Goal: Information Seeking & Learning: Learn about a topic

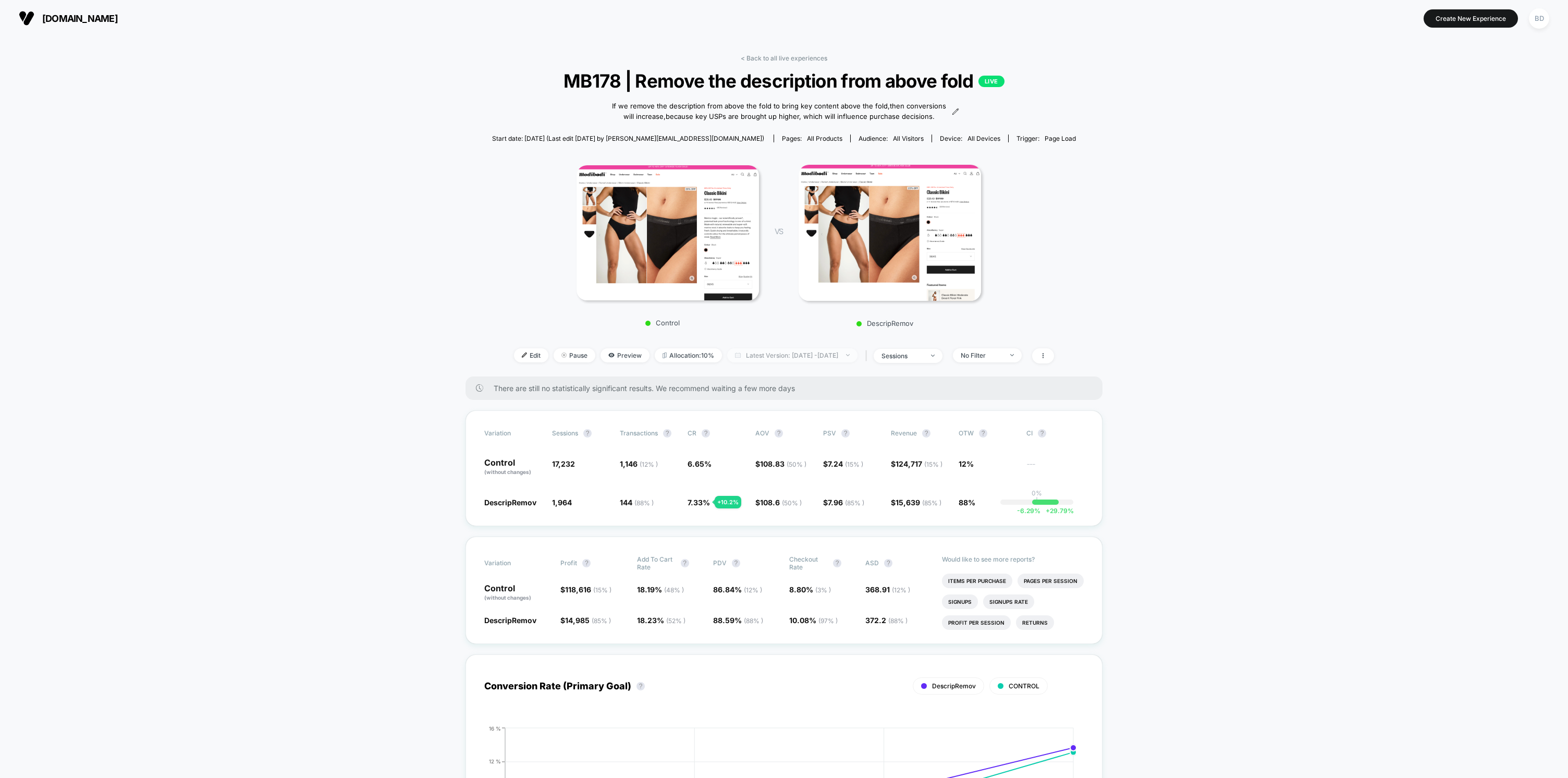
click at [777, 350] on span "Latest Version: [DATE] - [DATE]" at bounding box center [792, 356] width 131 height 14
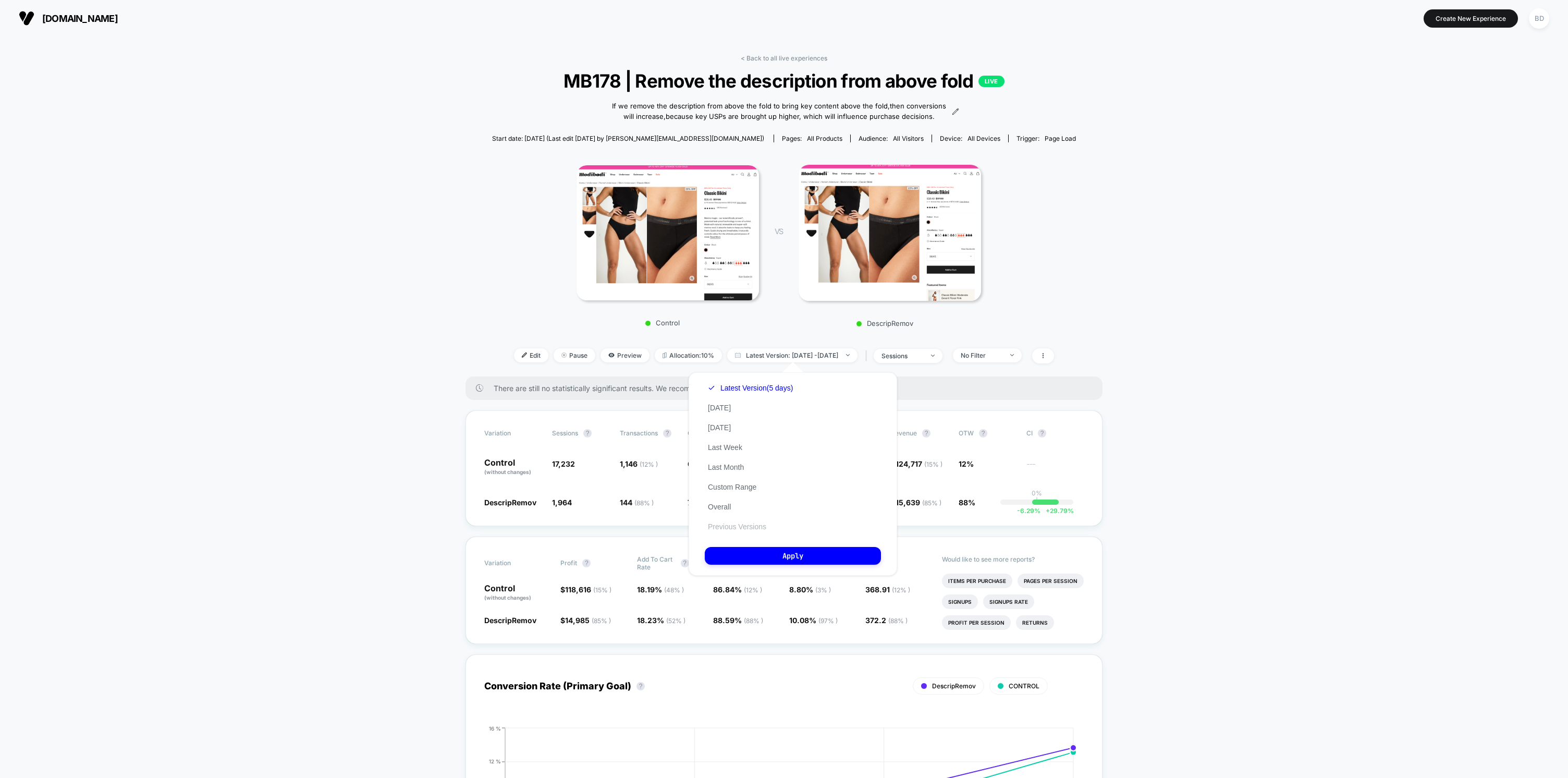
click at [744, 530] on button "Previous Versions" at bounding box center [737, 527] width 65 height 9
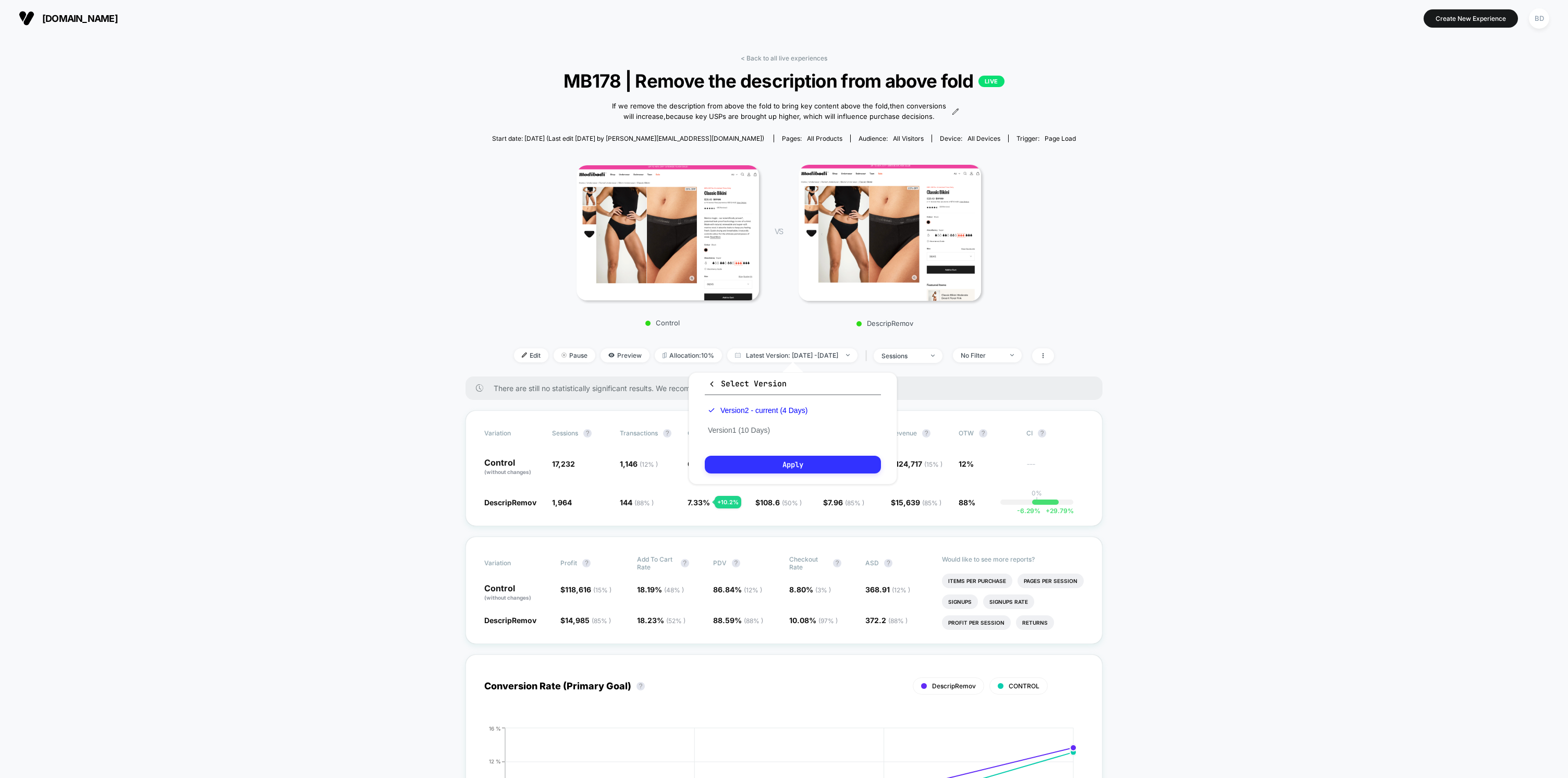
click at [777, 464] on button "Apply" at bounding box center [793, 465] width 176 height 18
click at [761, 355] on span "Latest Version: [DATE] - [DATE]" at bounding box center [792, 356] width 131 height 14
drag, startPoint x: 740, startPoint y: 432, endPoint x: 746, endPoint y: 434, distance: 6.3
click at [740, 432] on button "Version 1 (10 Days)" at bounding box center [739, 430] width 68 height 9
click at [770, 455] on div "Select Version Version 2 - current (4 Days) Version 1 (10 Days) Apply" at bounding box center [793, 428] width 209 height 112
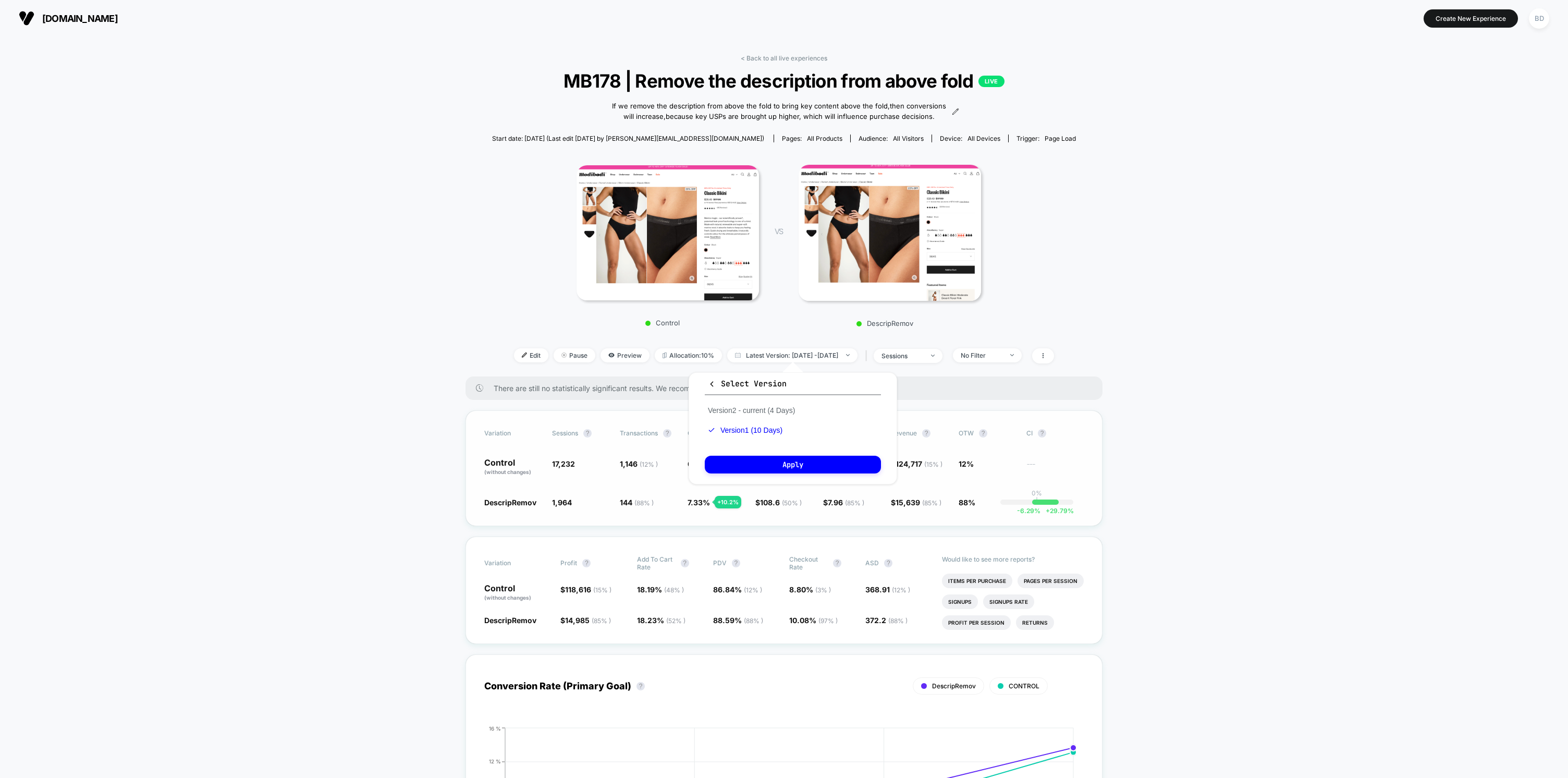
click at [770, 461] on button "Apply" at bounding box center [793, 465] width 176 height 18
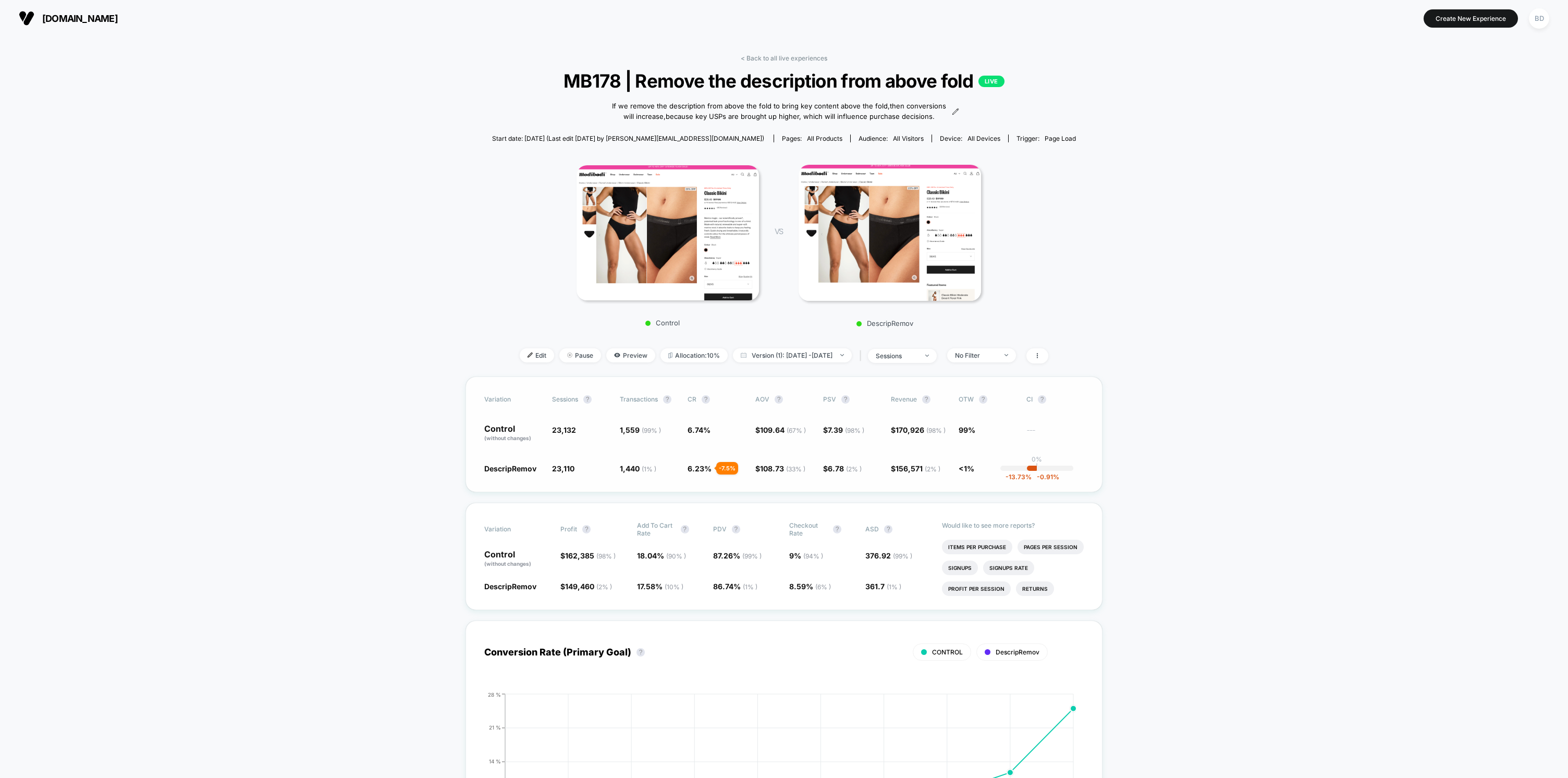
scroll to position [26, 0]
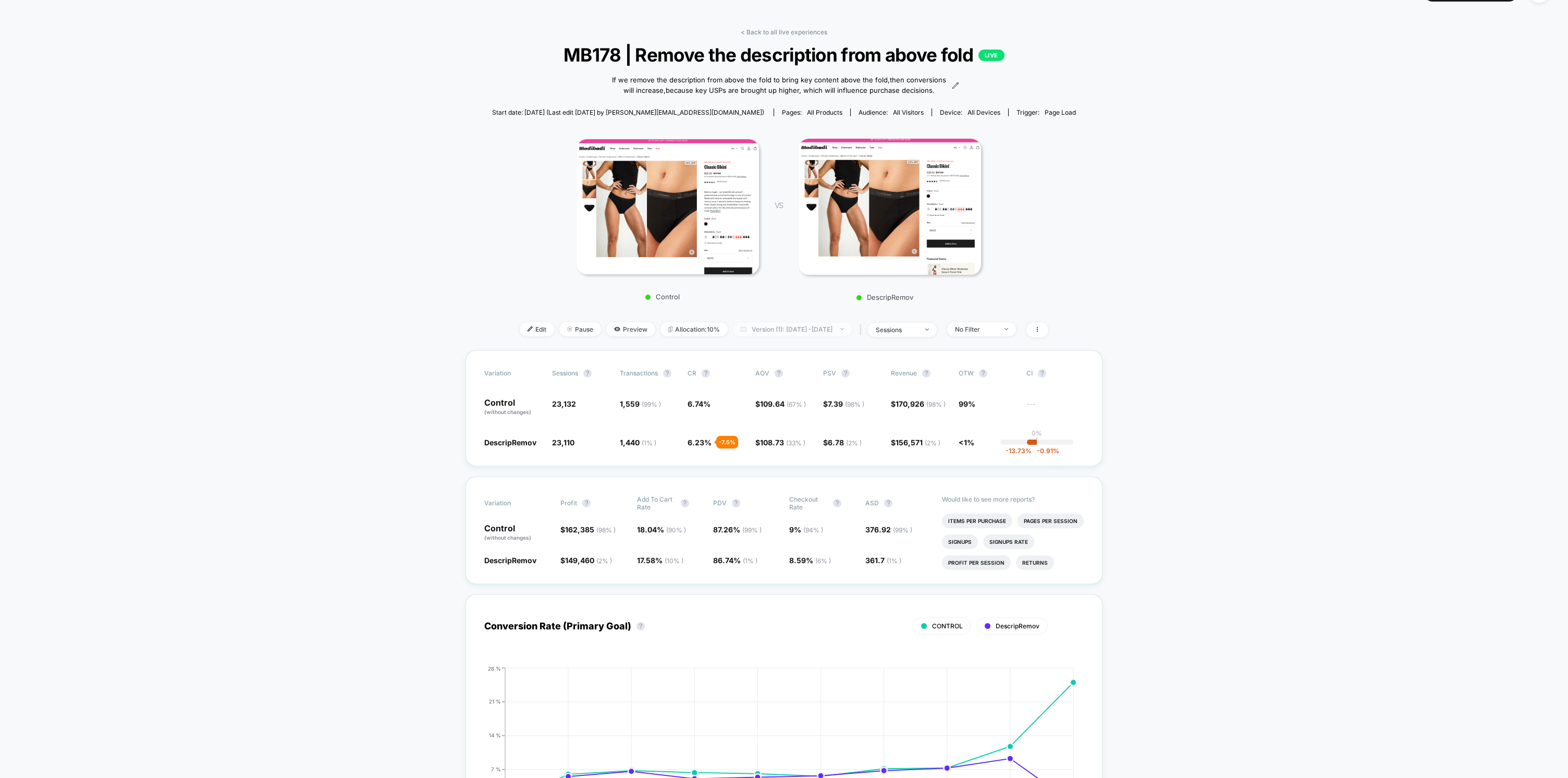
click at [792, 330] on span "Version (1): [DATE] - [DATE]" at bounding box center [792, 330] width 119 height 14
drag, startPoint x: 772, startPoint y: 387, endPoint x: 773, endPoint y: 400, distance: 13.0
click at [772, 387] on button "Version 2 - current (4 Days)" at bounding box center [752, 384] width 94 height 9
click at [779, 436] on button "Apply" at bounding box center [793, 439] width 176 height 18
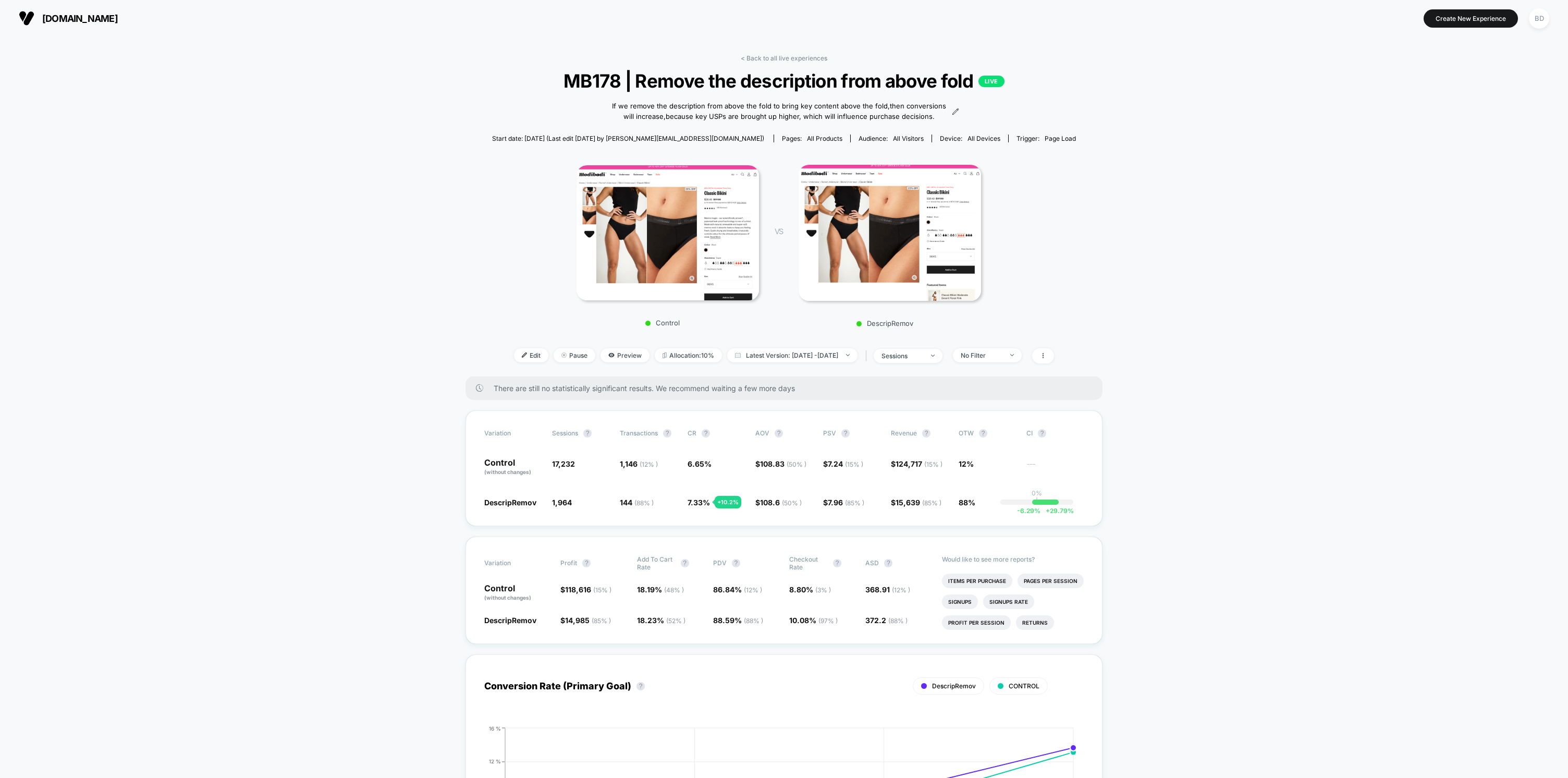
click at [800, 59] on link "< Back to all live experiences" at bounding box center [784, 58] width 86 height 8
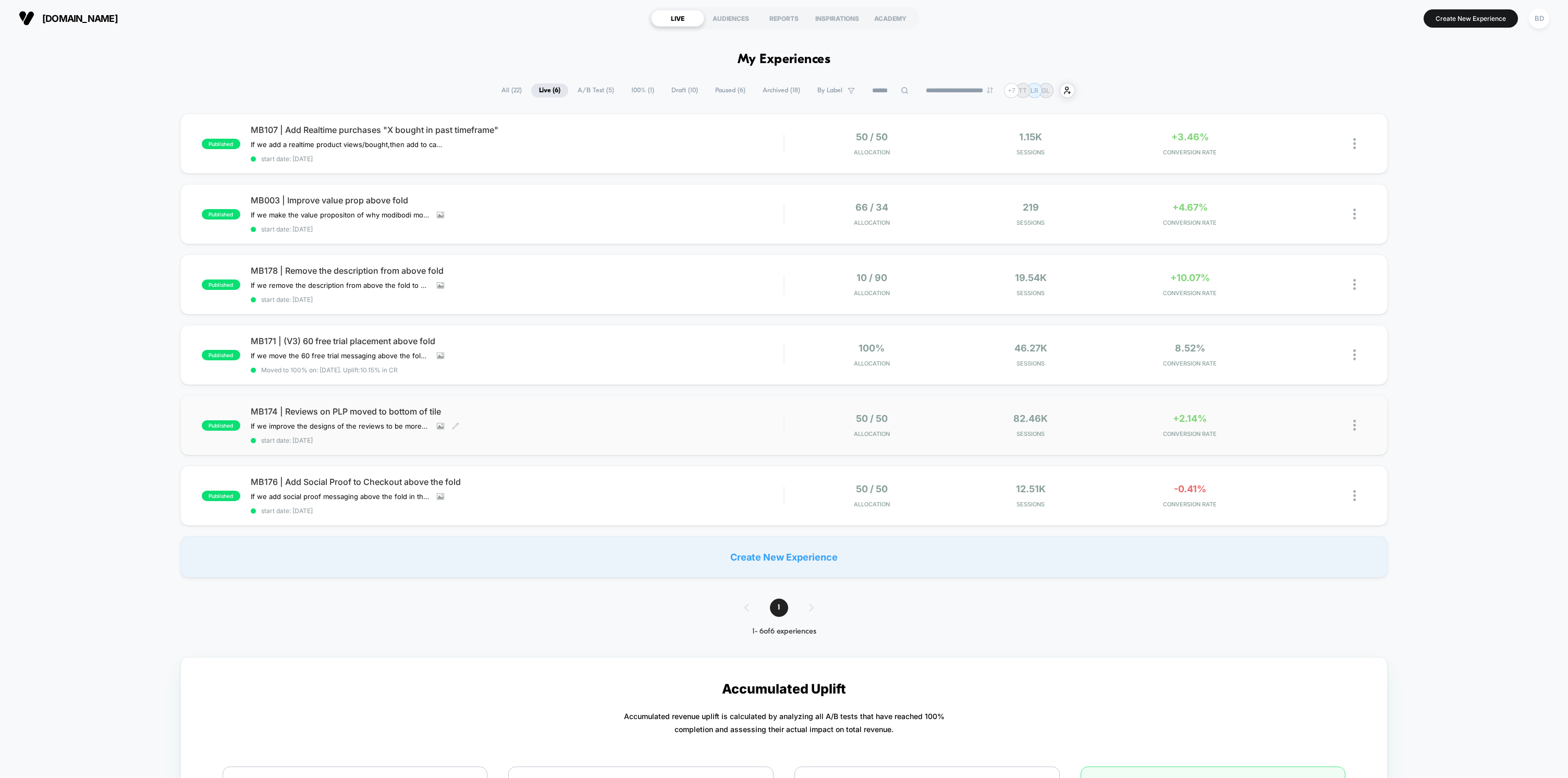
click at [390, 408] on span "MB174 | Reviews on PLP moved to bottom of tile" at bounding box center [518, 412] width 533 height 11
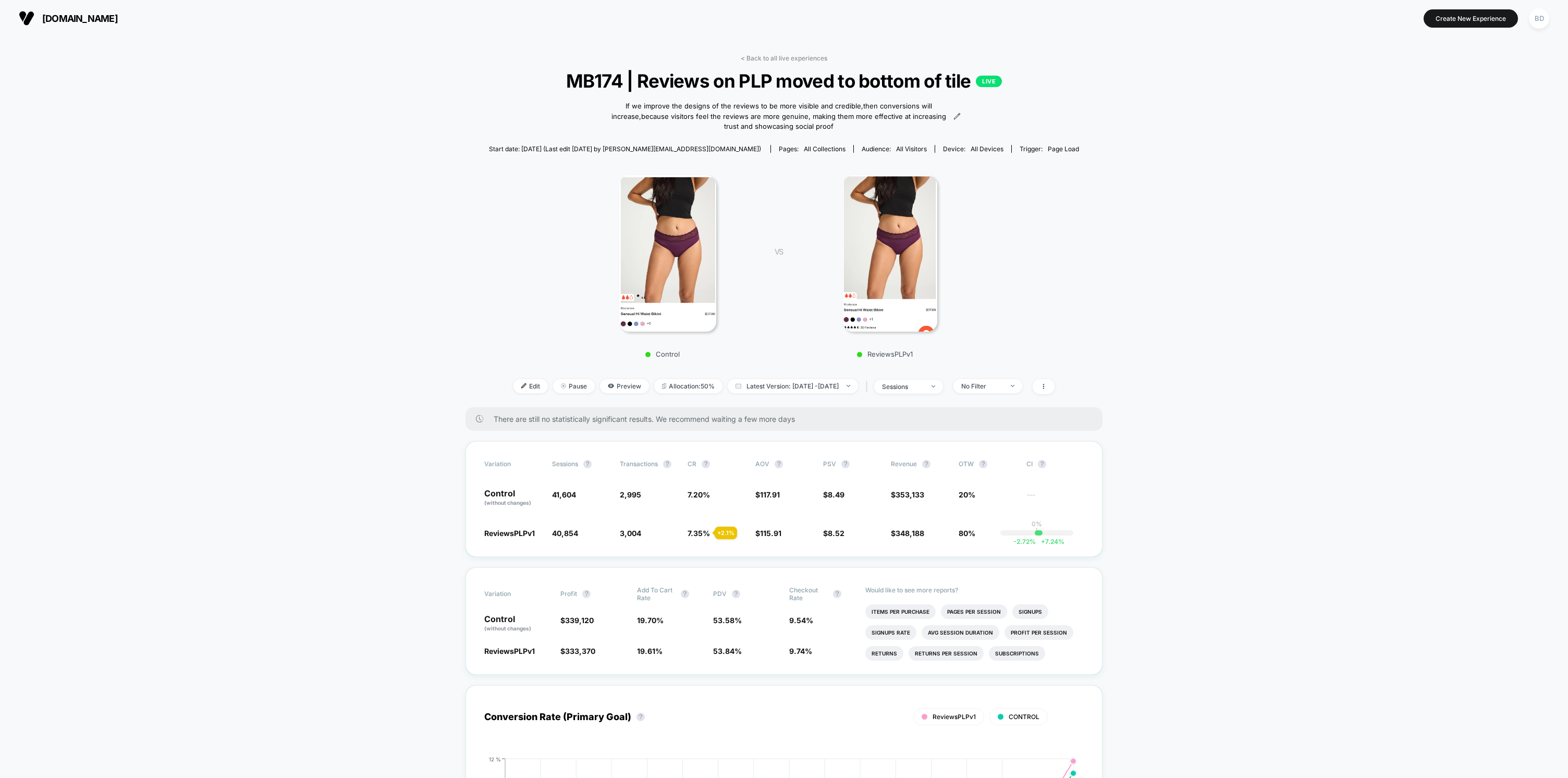
click at [762, 54] on link "< Back to all live experiences" at bounding box center [784, 58] width 86 height 8
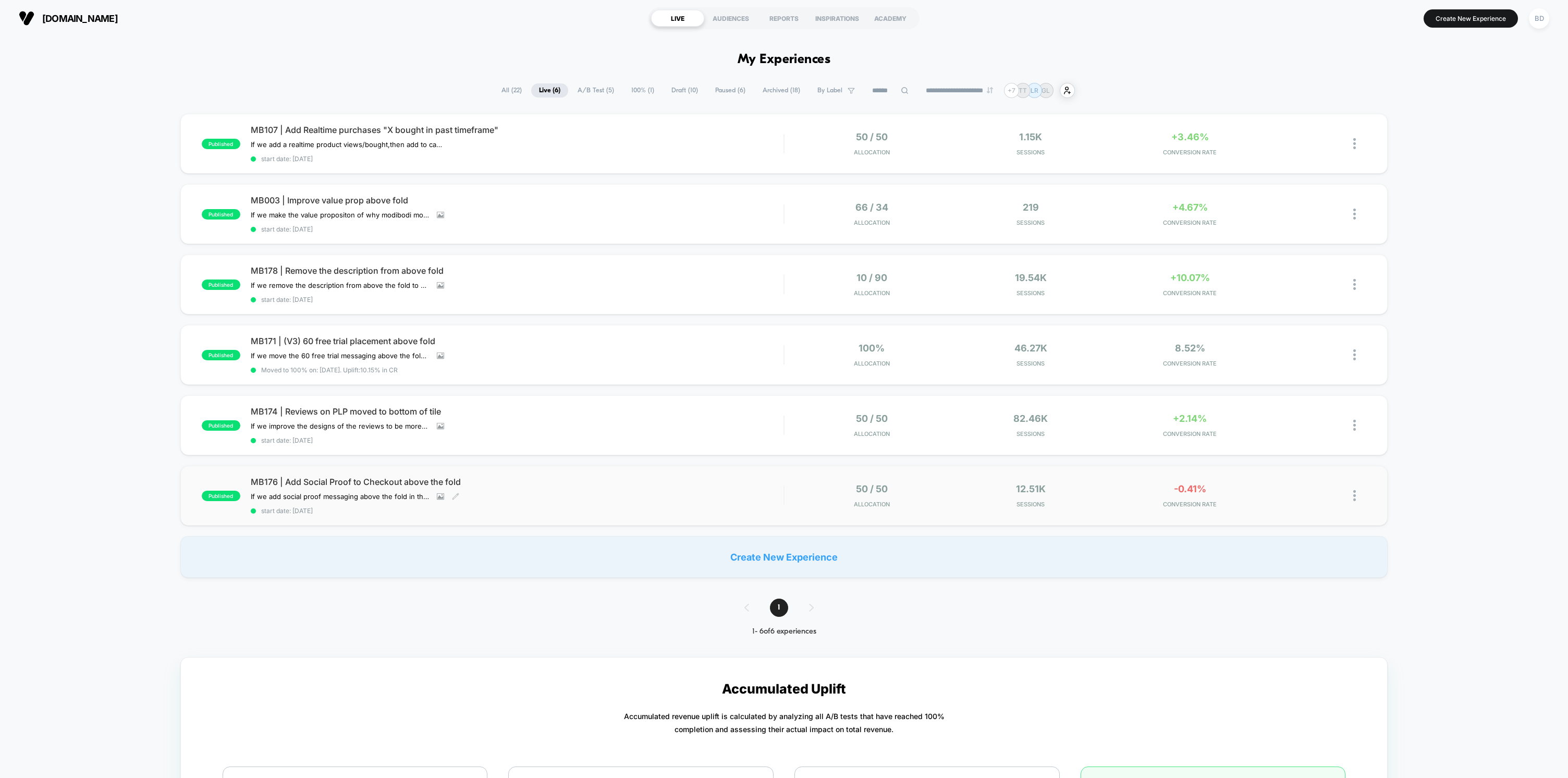
click at [436, 477] on span "MB176 | Add Social Proof to Checkout above the fold" at bounding box center [518, 482] width 533 height 11
